Goal: Information Seeking & Learning: Check status

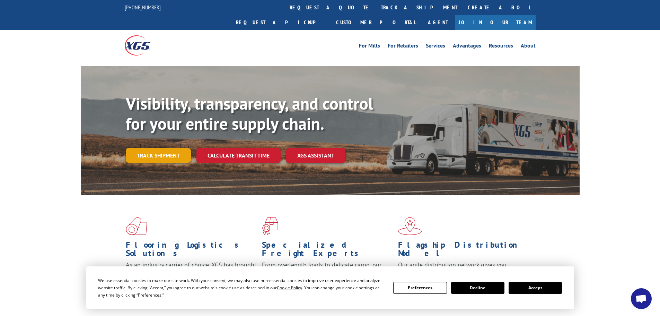
click at [161, 148] on link "Track shipment" at bounding box center [158, 155] width 65 height 15
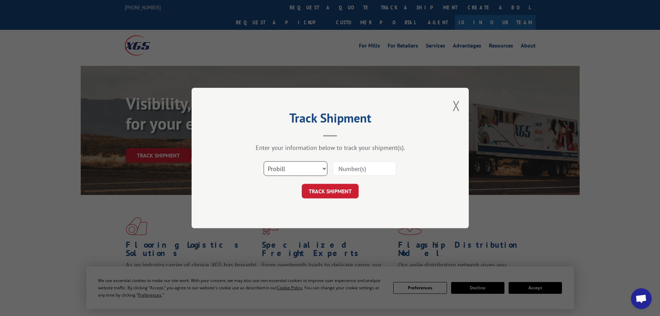
click at [310, 165] on select "Select category... Probill BOL PO" at bounding box center [296, 168] width 64 height 15
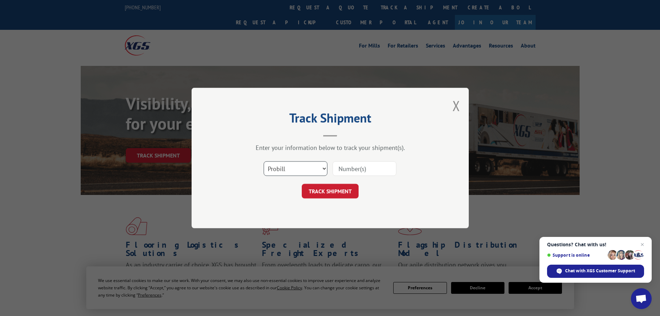
select select "bol"
click at [264, 161] on select "Select category... Probill BOL PO" at bounding box center [296, 168] width 64 height 15
click at [363, 166] on input at bounding box center [365, 168] width 64 height 15
paste input "5530834"
type input "5530834"
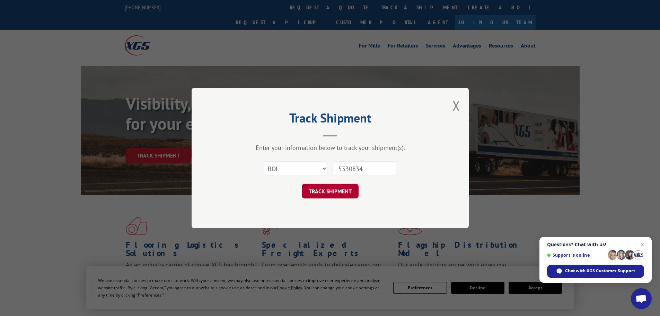
click at [341, 189] on button "TRACK SHIPMENT" at bounding box center [330, 191] width 57 height 15
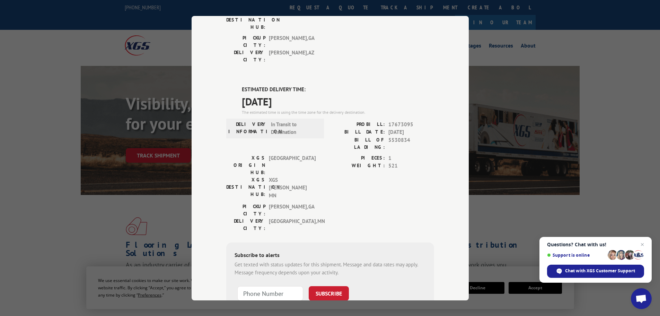
scroll to position [35, 0]
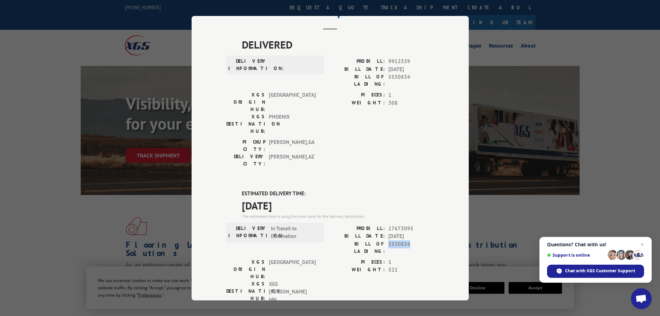
drag, startPoint x: 407, startPoint y: 204, endPoint x: 386, endPoint y: 200, distance: 22.2
click at [388, 240] on span "5530834" at bounding box center [411, 247] width 46 height 15
copy span "5530834"
